Goal: Task Accomplishment & Management: Use online tool/utility

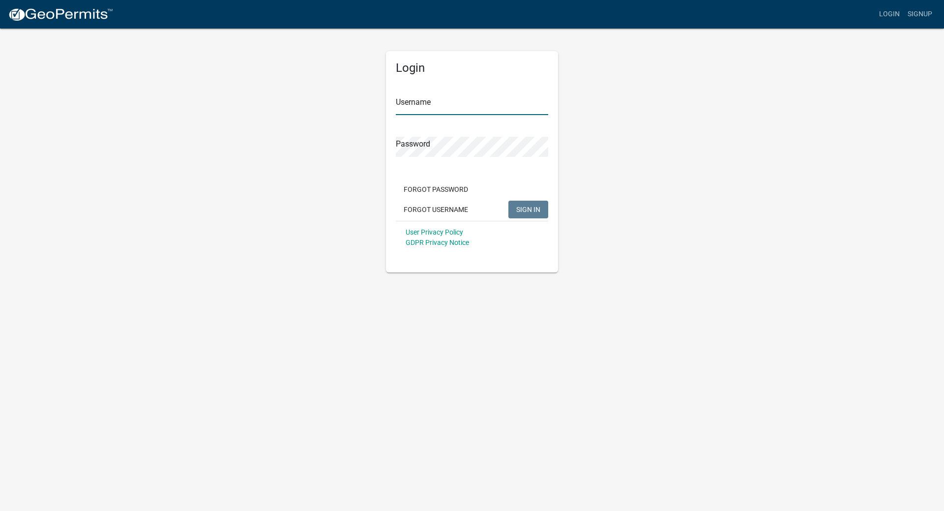
type input "onofrio"
click at [527, 214] on button "SIGN IN" at bounding box center [528, 210] width 40 height 18
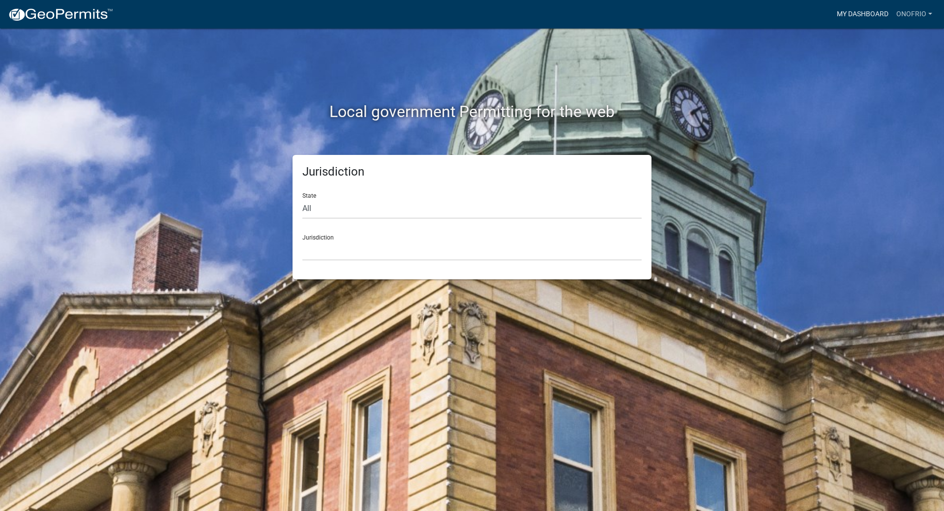
click at [866, 13] on link "My Dashboard" at bounding box center [863, 14] width 60 height 19
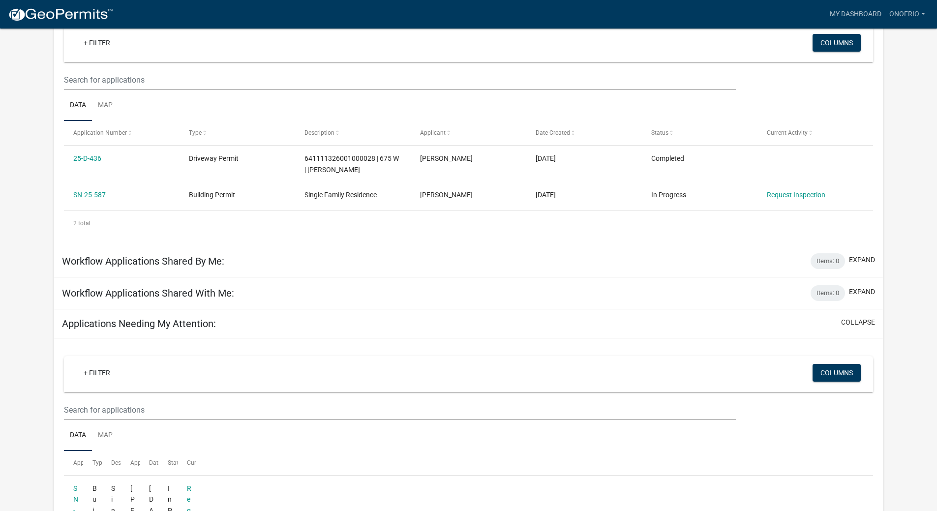
scroll to position [81, 0]
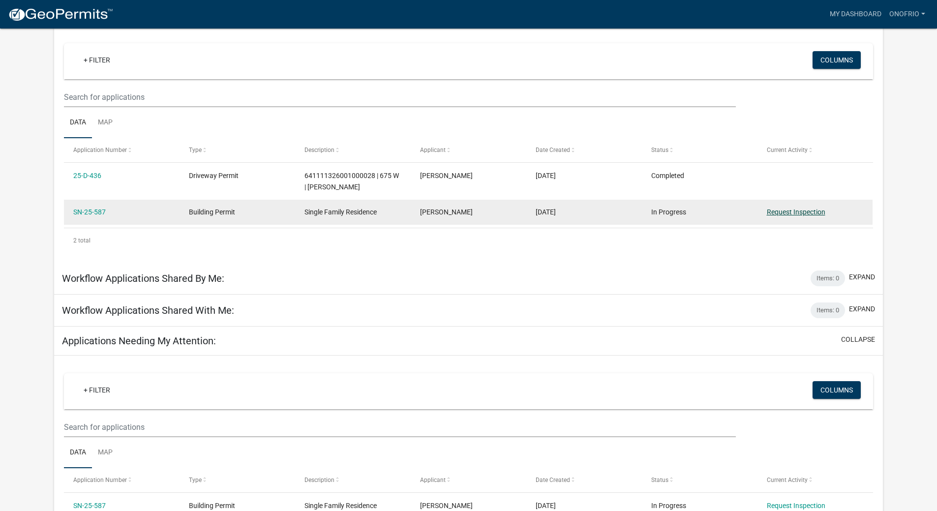
click at [779, 214] on link "Request Inspection" at bounding box center [796, 212] width 59 height 8
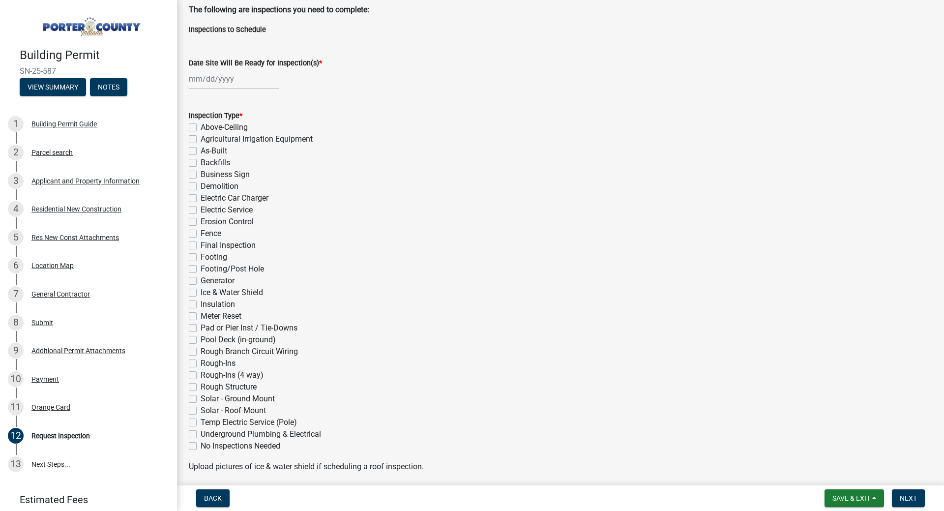
scroll to position [149, 0]
